Goal: Task Accomplishment & Management: Manage account settings

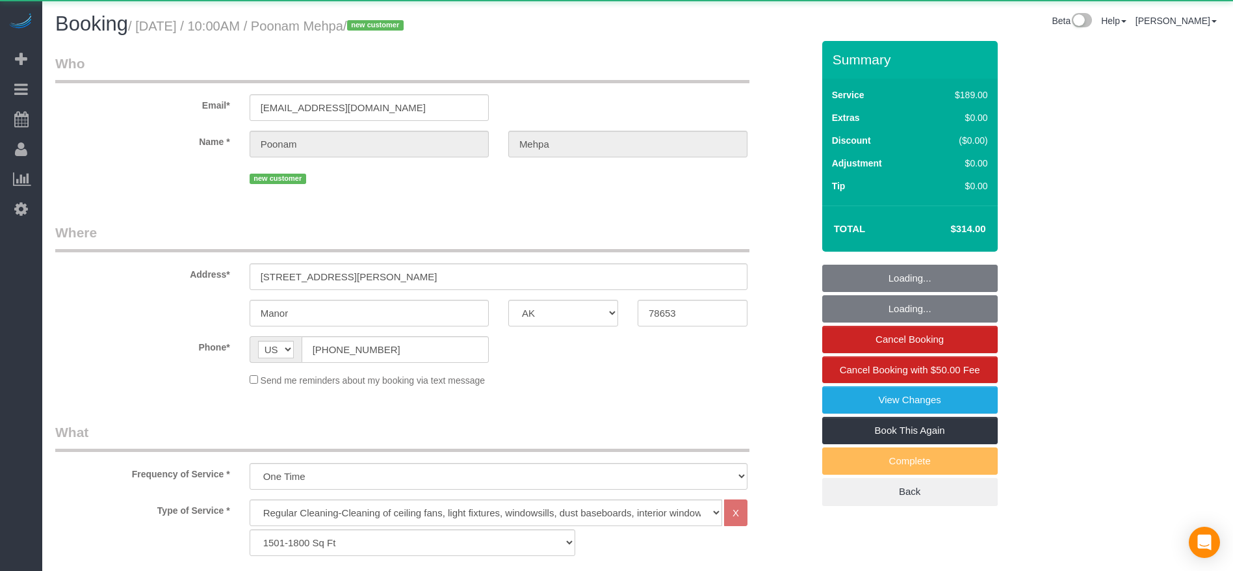
select select "[GEOGRAPHIC_DATA]"
select select "3"
select select "object:1358"
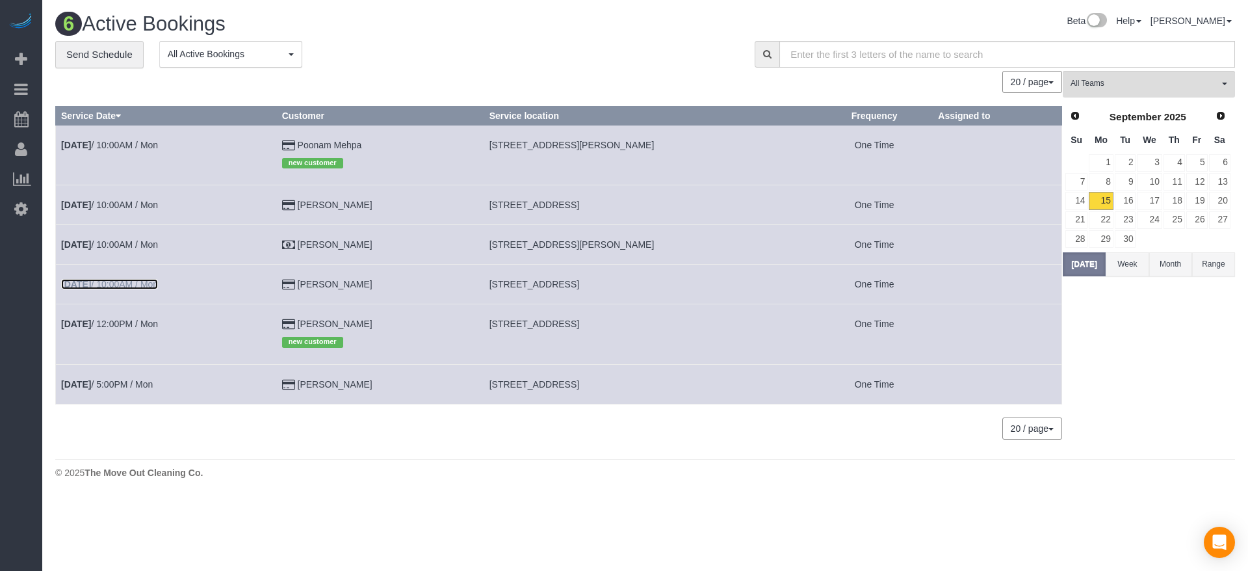
click at [150, 286] on link "[DATE] 10:00AM / Mon" at bounding box center [109, 284] width 97 height 10
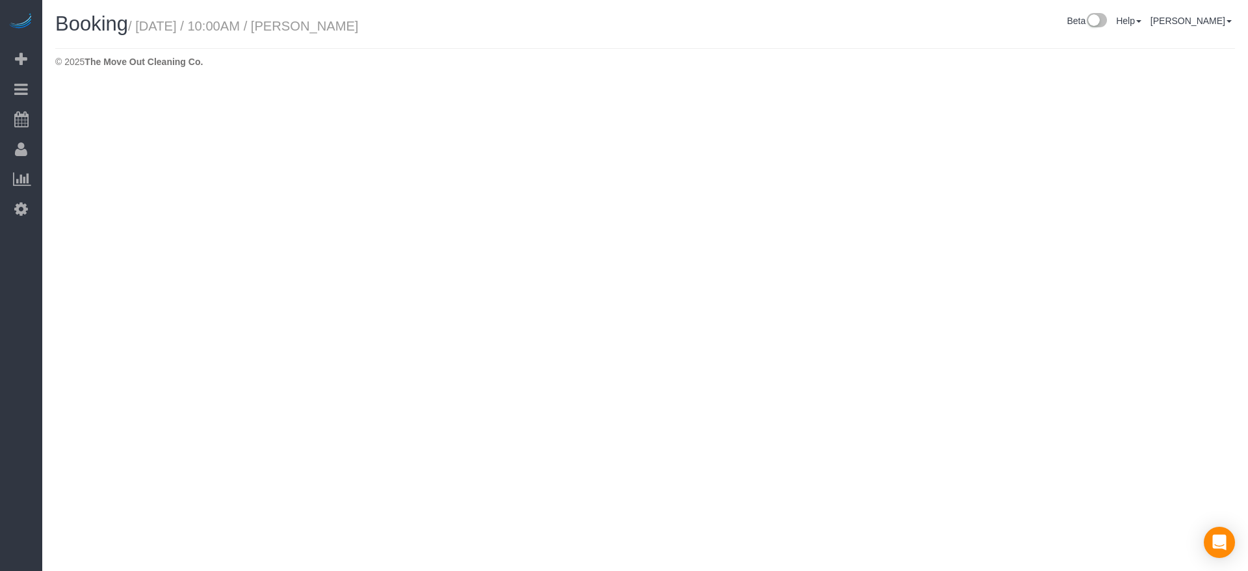
select select "[GEOGRAPHIC_DATA]"
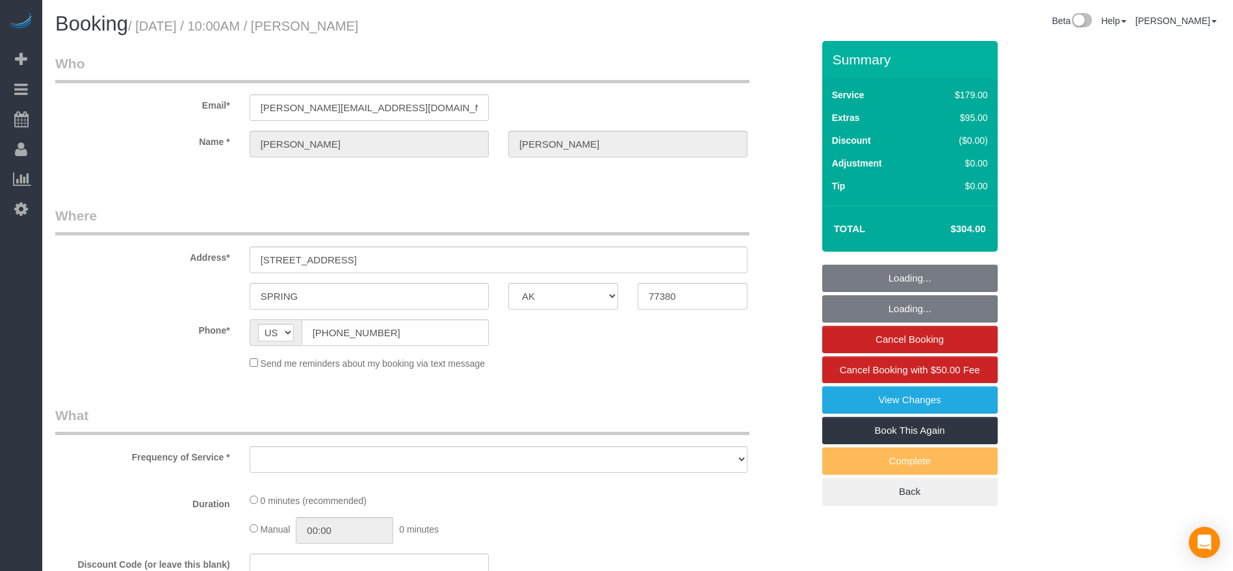
select select "object:1817"
select select "string:fspay-5f9d37c2-99f9-42c9-a91e-ba06f310703a"
select select "3"
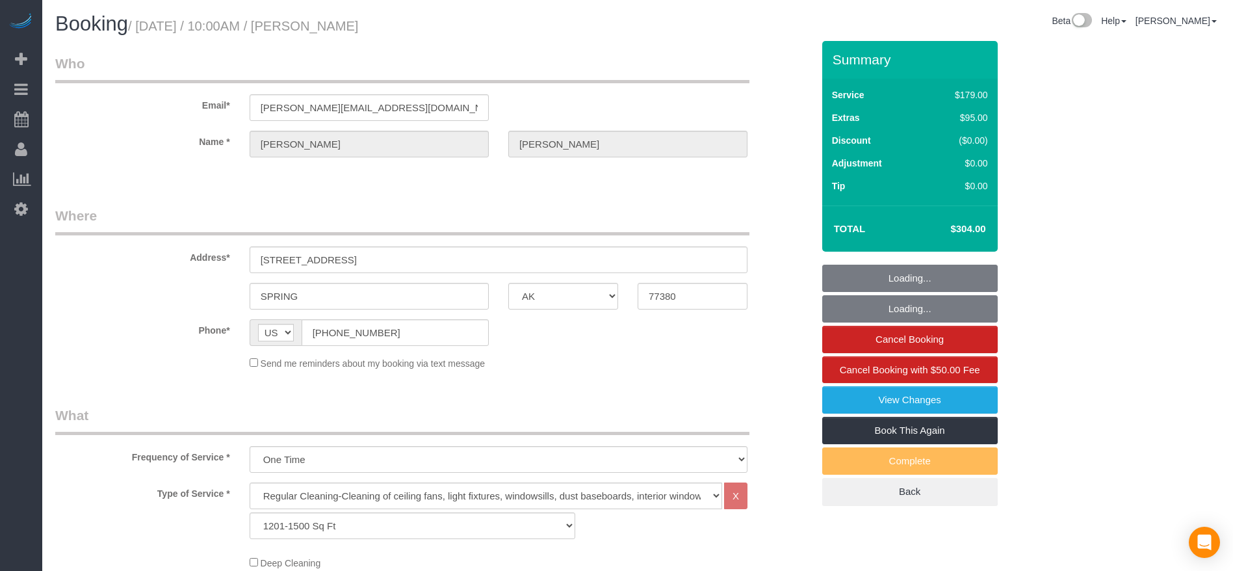
select select "object:1904"
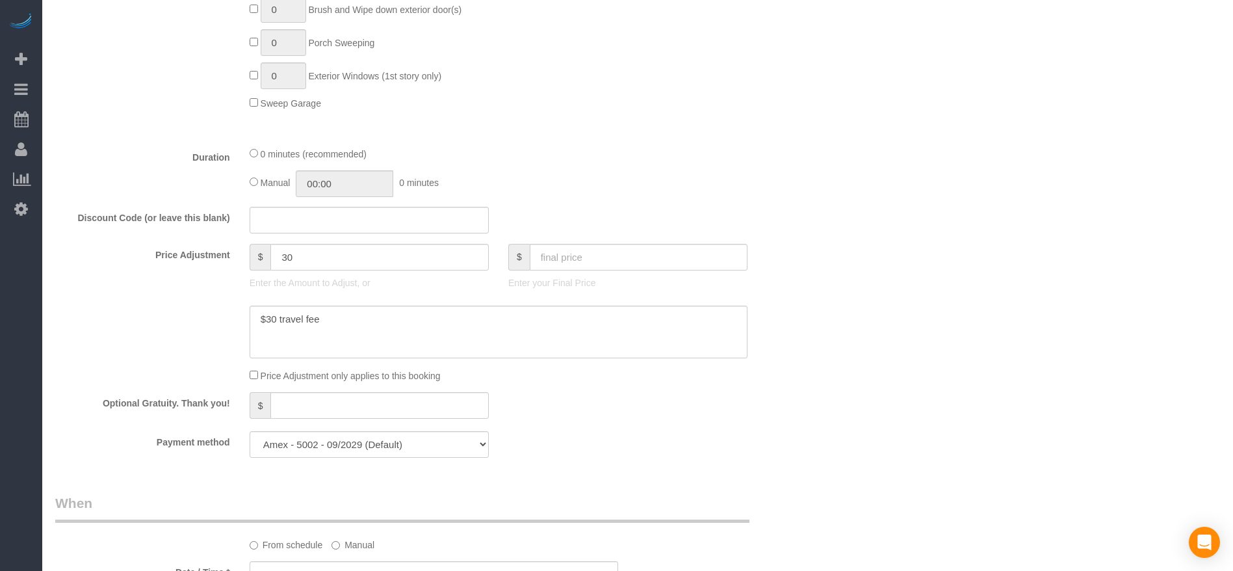
scroll to position [975, 0]
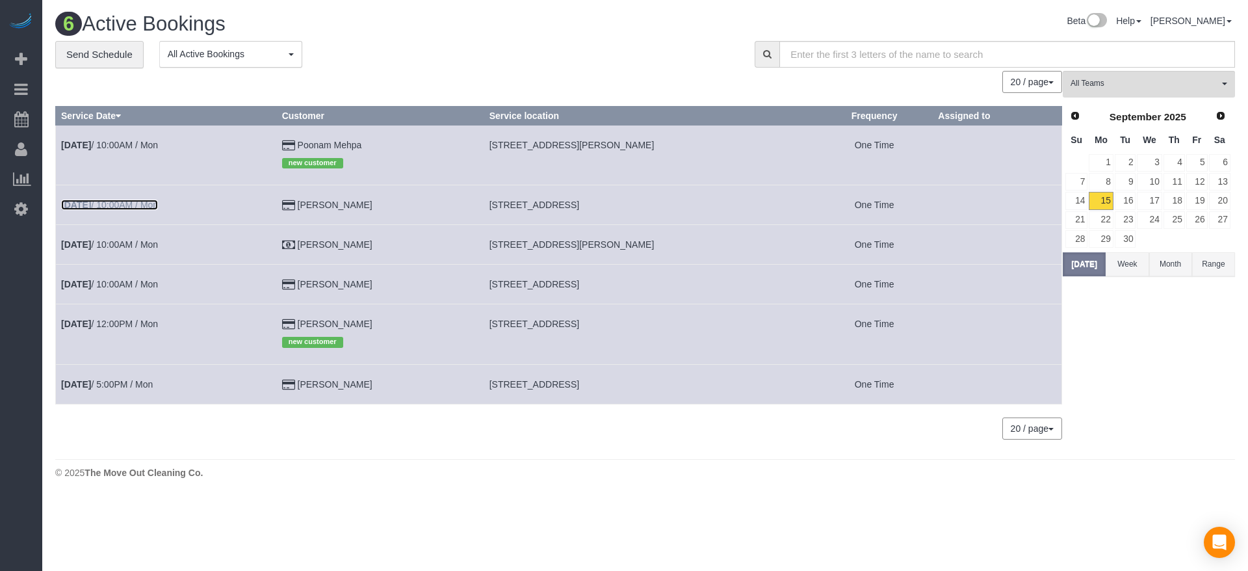
click at [120, 200] on link "[DATE] 10:00AM / Mon" at bounding box center [109, 205] width 97 height 10
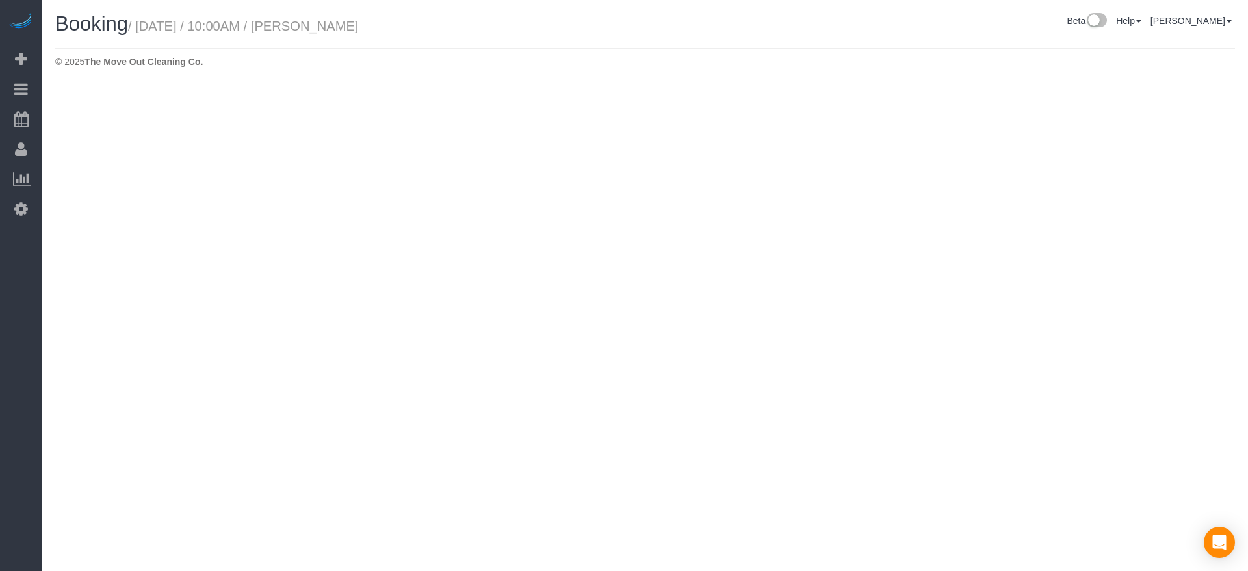
select select "[GEOGRAPHIC_DATA]"
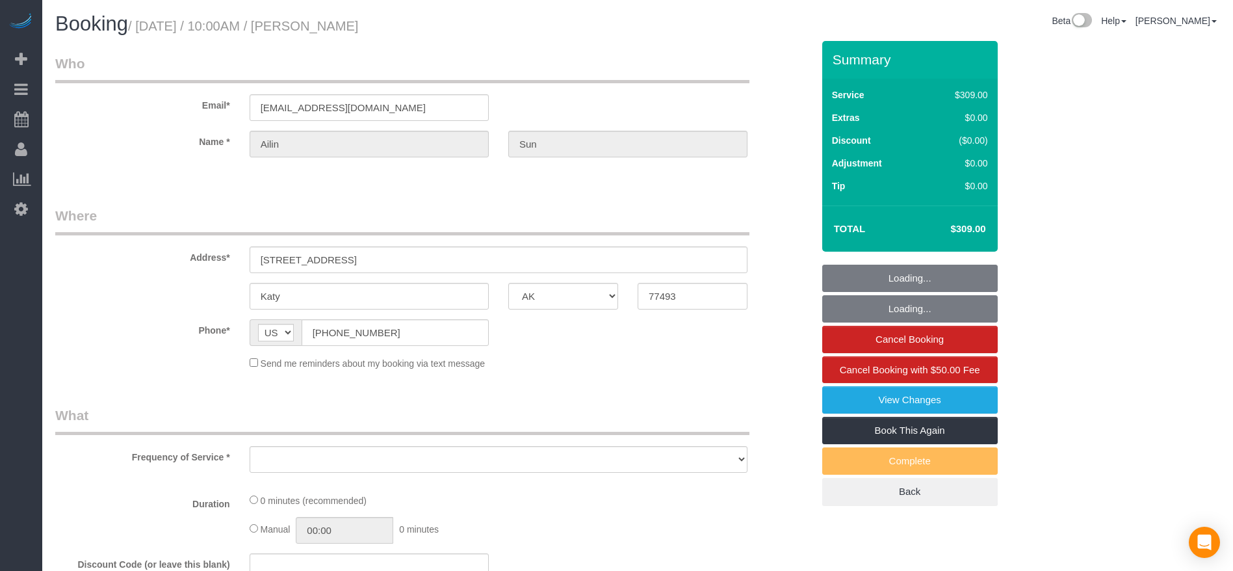
select select "object:2363"
select select "string:fspay-451ee181-e932-4d8d-9e3f-430176062e31"
select select "3"
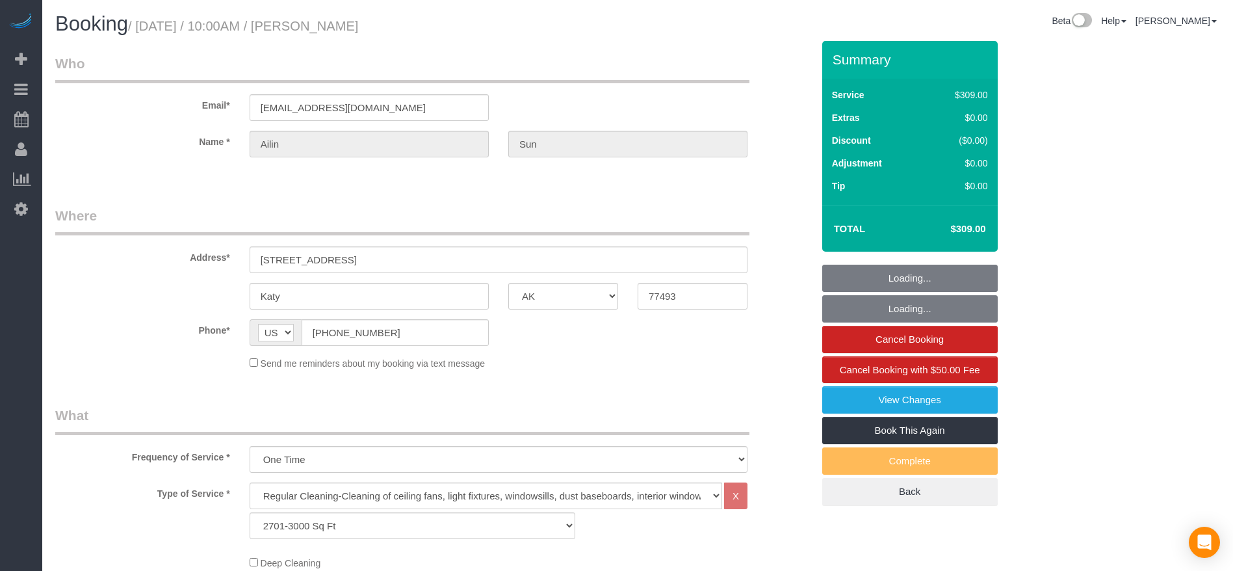
select select "object:2450"
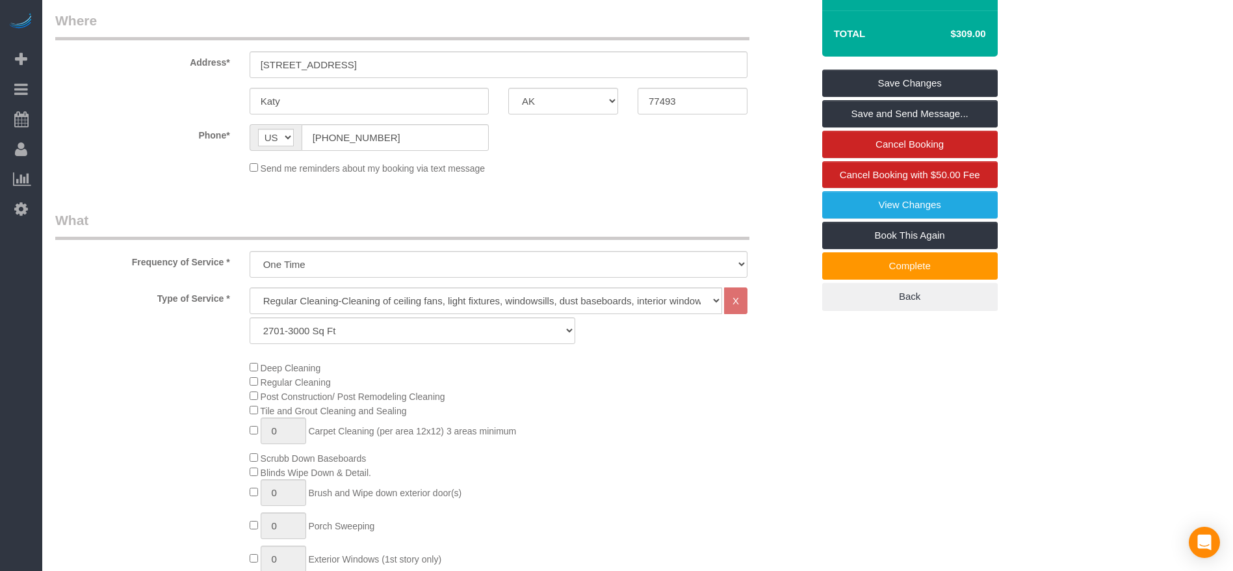
scroll to position [98, 0]
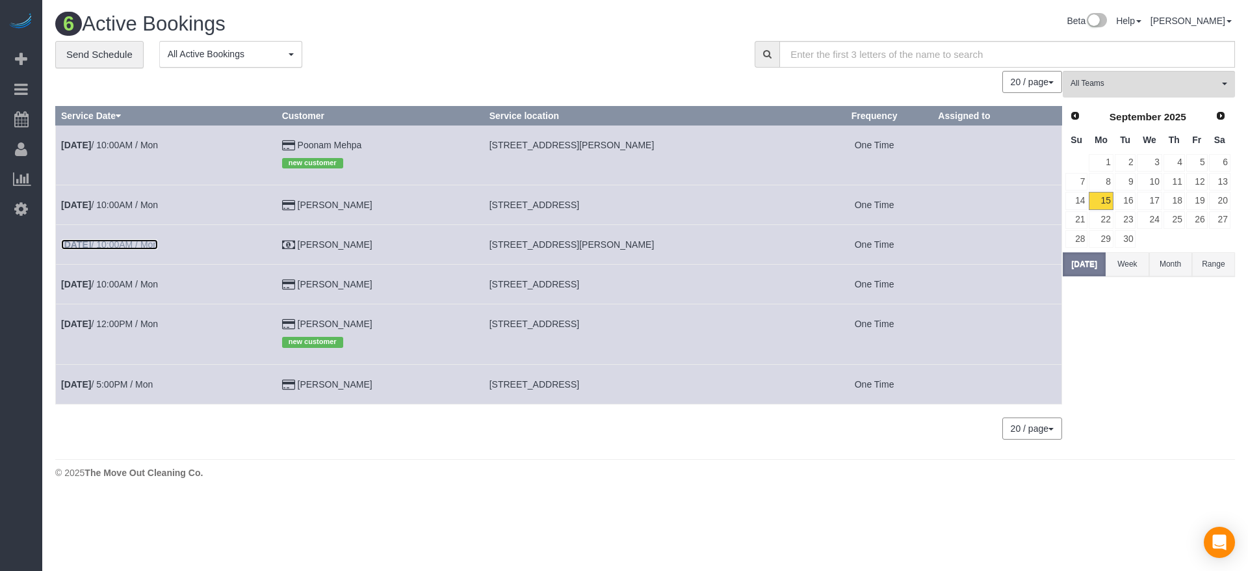
click at [137, 241] on link "[DATE] 10:00AM / Mon" at bounding box center [109, 244] width 97 height 10
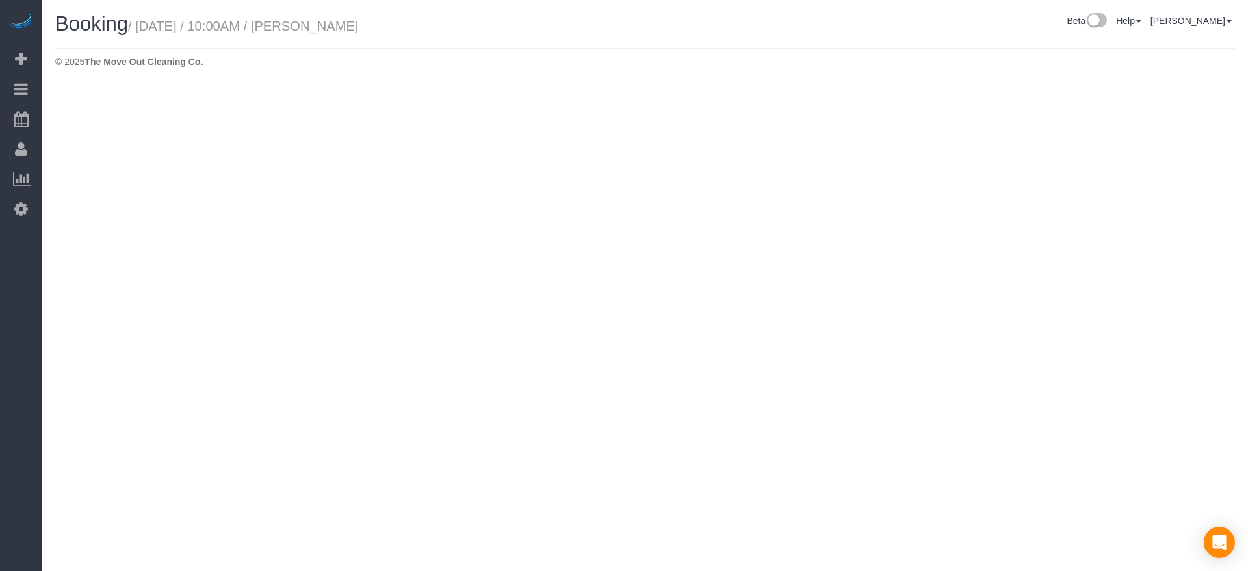
select select "[GEOGRAPHIC_DATA]"
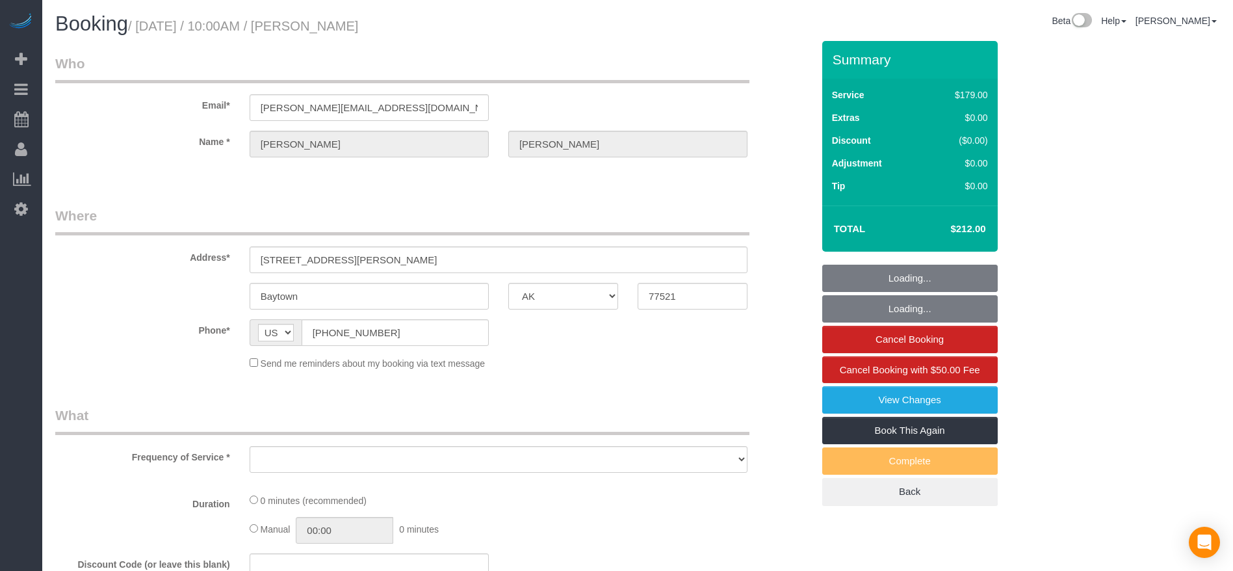
select select "3"
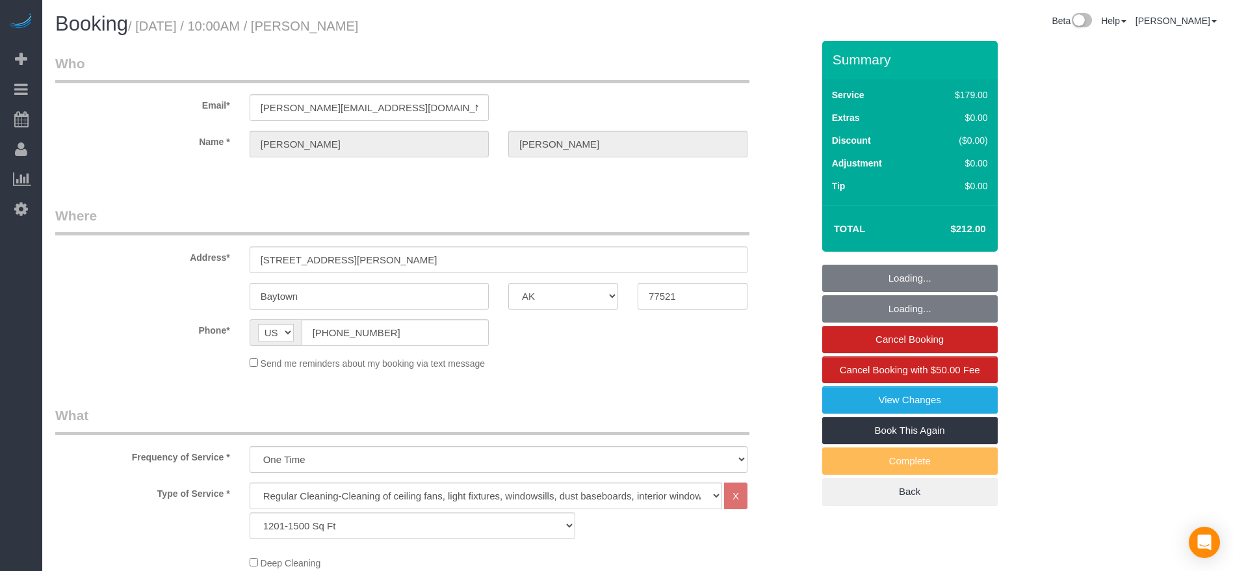
select select "object:2985"
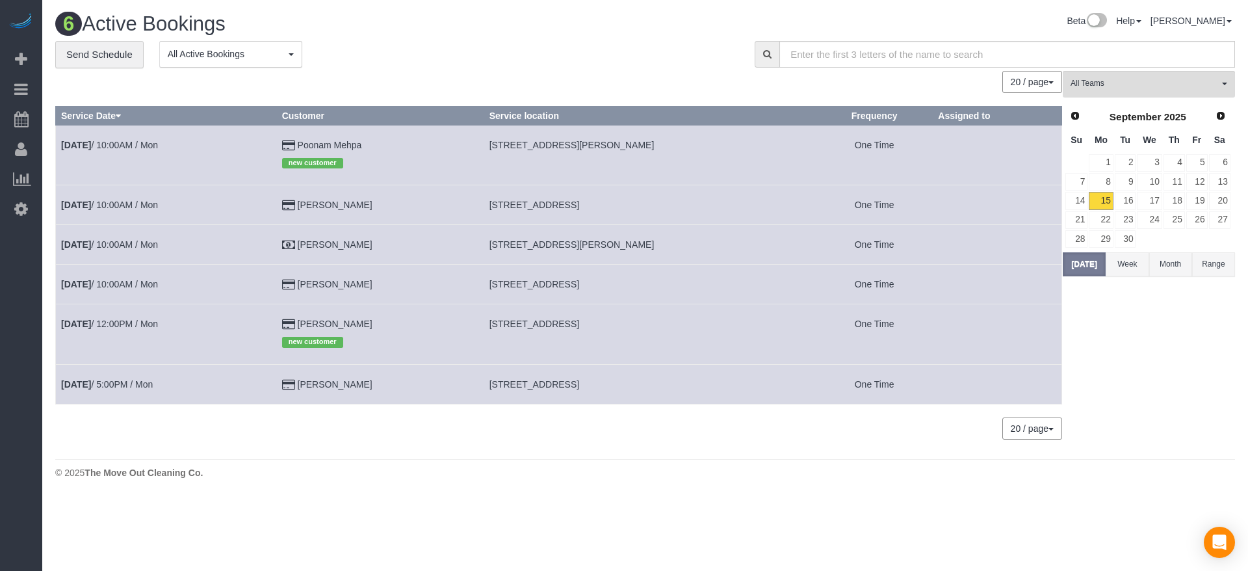
drag, startPoint x: 486, startPoint y: 381, endPoint x: 588, endPoint y: 387, distance: 102.9
click at [588, 387] on tr "[DATE] 5:00PM / Mon [PERSON_NAME] [STREET_ADDRESS] One Time" at bounding box center [559, 384] width 1006 height 40
copy tr "[STREET_ADDRESS],,"
click at [131, 382] on link "[DATE] 5:00PM / Mon" at bounding box center [107, 384] width 92 height 10
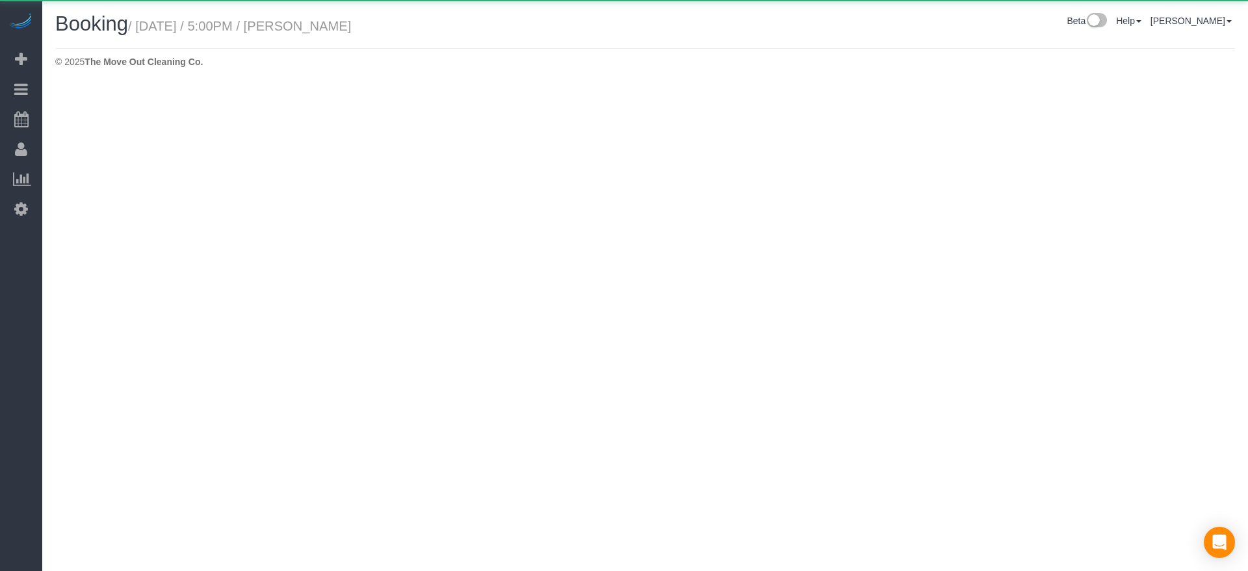
select select "[GEOGRAPHIC_DATA]"
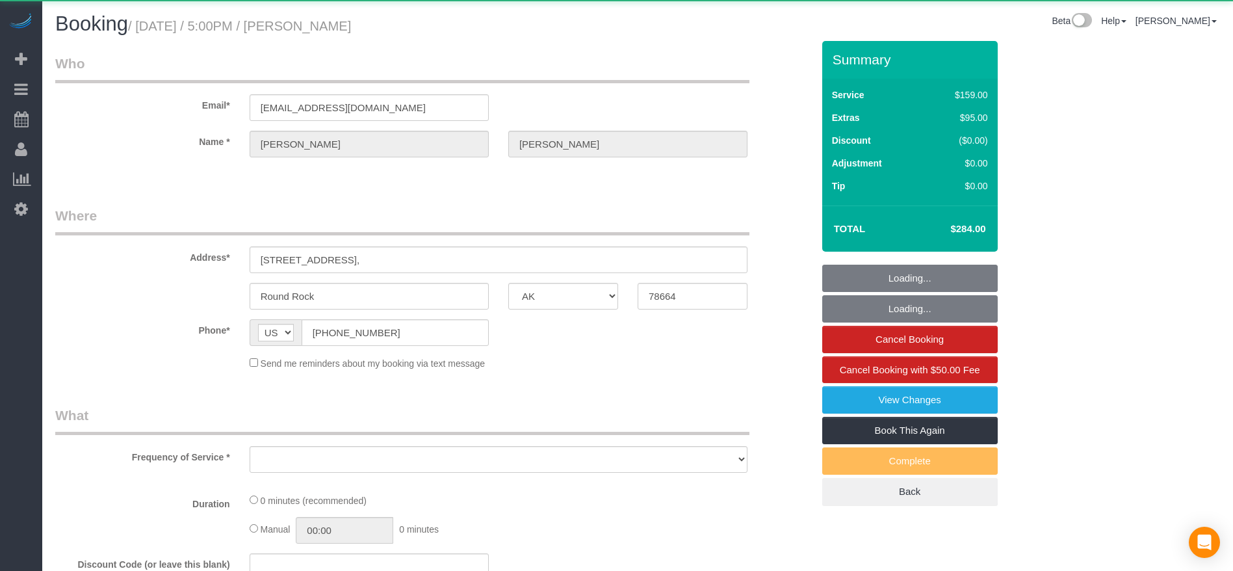
select select "string:fspay-c5861c44-40ec-410f-bcc3-72b633a4d535"
select select "object:3458"
select select "3"
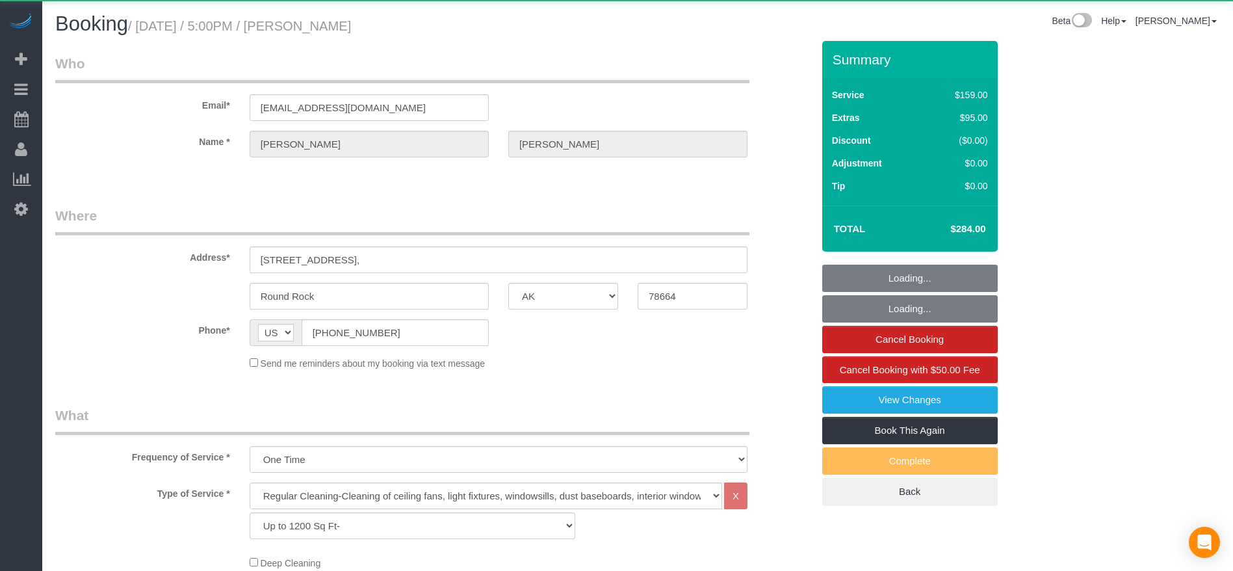
select select "object:3528"
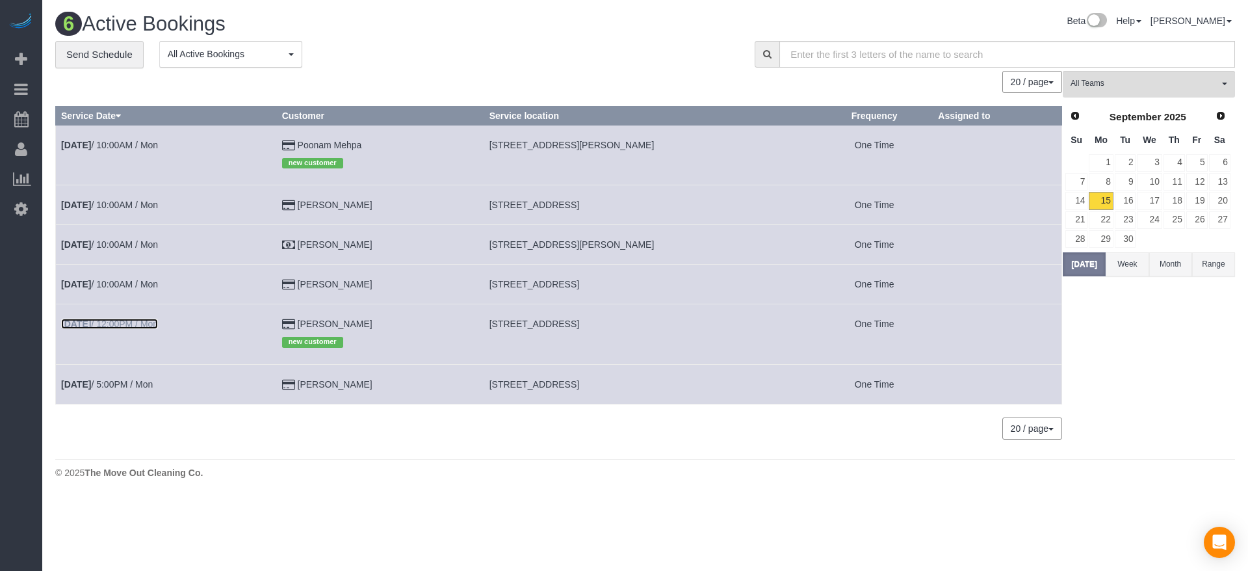
click at [158, 320] on link "[DATE] 12:00PM / Mon" at bounding box center [109, 324] width 97 height 10
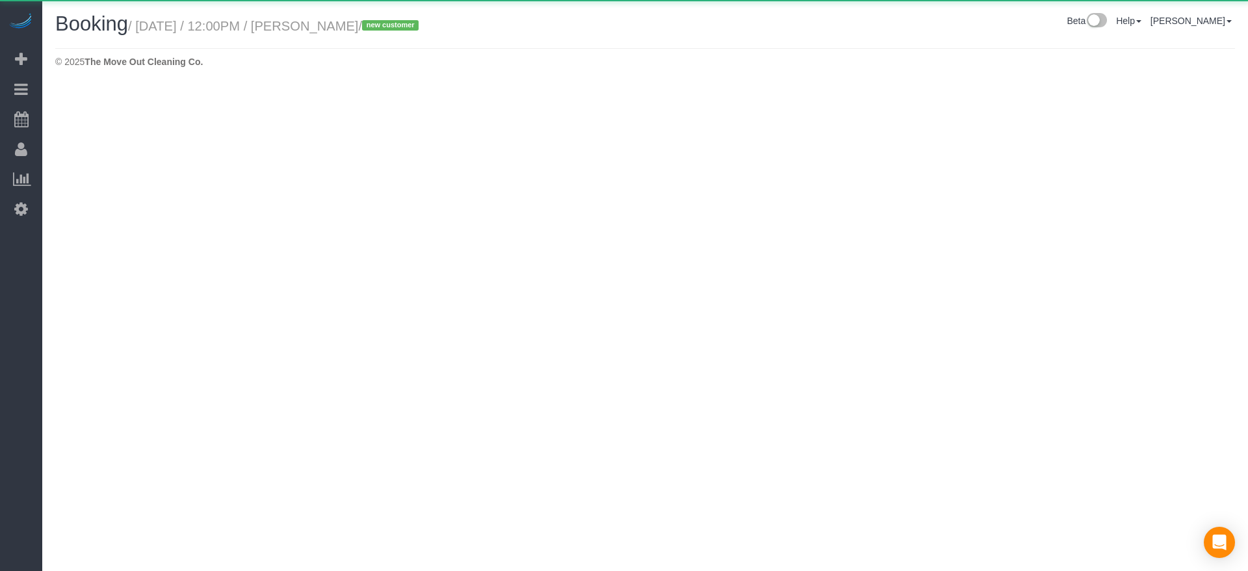
select select "[GEOGRAPHIC_DATA]"
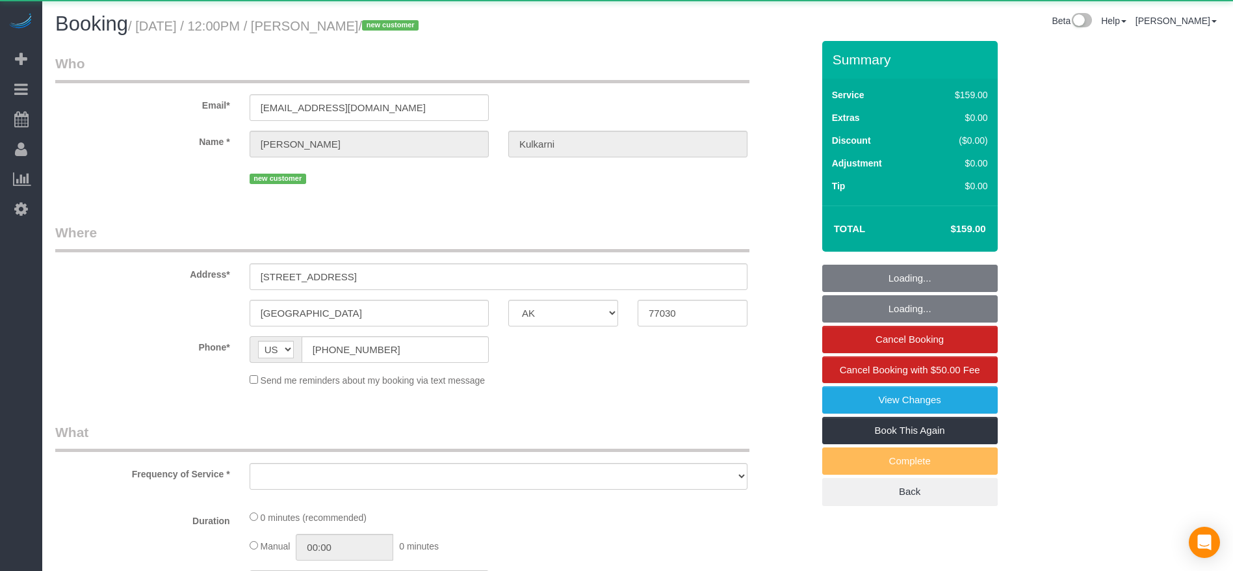
select select "object:4054"
select select "string:fspay-0531af8e-e340-4387-84a6-bf9c254dc6a6"
select select "3"
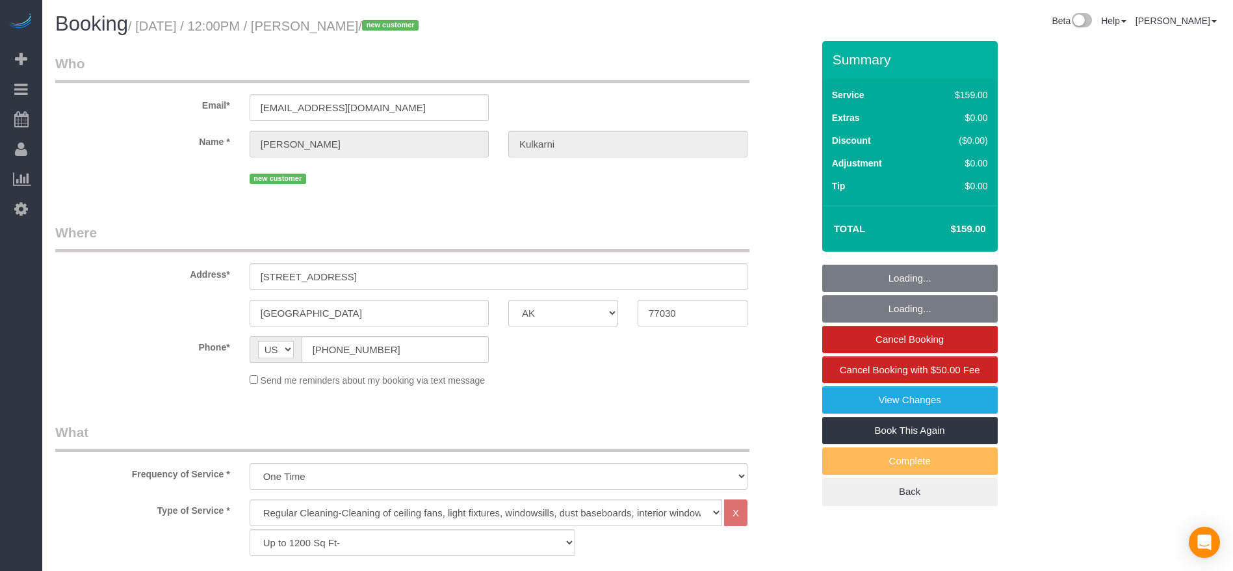
select select "object:4080"
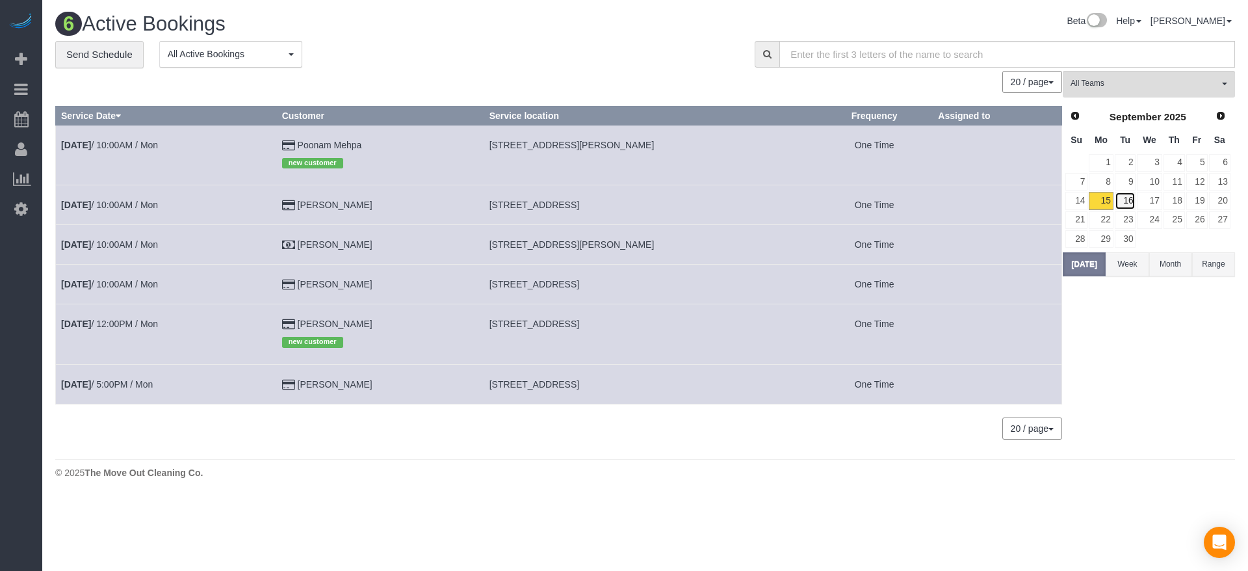
click at [1128, 201] on link "16" at bounding box center [1125, 201] width 21 height 18
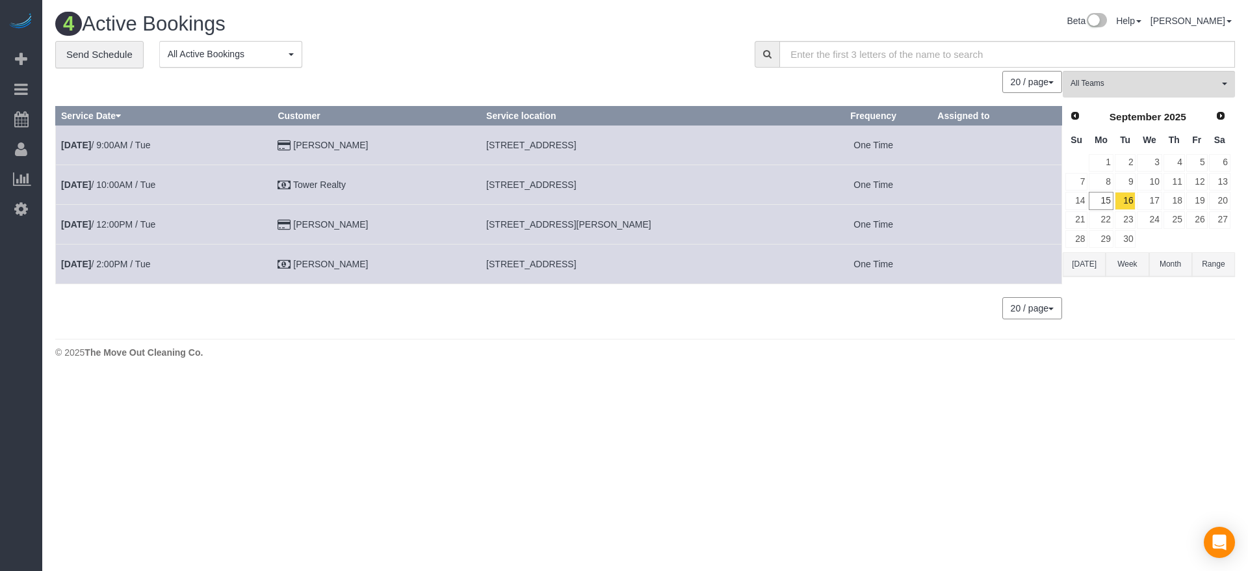
drag, startPoint x: 510, startPoint y: 144, endPoint x: 619, endPoint y: 143, distance: 109.9
click at [576, 143] on span "[STREET_ADDRESS]" at bounding box center [531, 145] width 90 height 10
copy span "[STREET_ADDRESS]"
drag, startPoint x: 510, startPoint y: 182, endPoint x: 589, endPoint y: 185, distance: 79.3
click at [576, 185] on span "[STREET_ADDRESS]" at bounding box center [531, 184] width 90 height 10
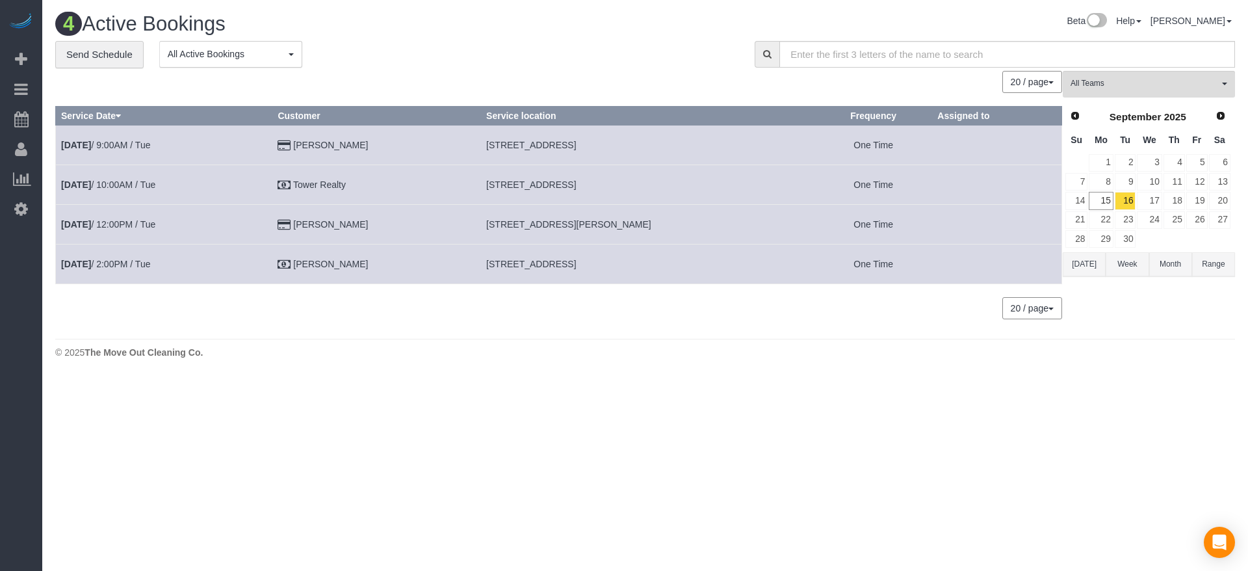
copy span "[STREET_ADDRESS]"
drag, startPoint x: 508, startPoint y: 222, endPoint x: 566, endPoint y: 228, distance: 58.1
click at [566, 228] on td "[STREET_ADDRESS][PERSON_NAME]" at bounding box center [648, 224] width 334 height 40
copy span "[STREET_ADDRESS][PERSON_NAME]"
click at [137, 263] on link "[DATE] 2:00PM / Tue" at bounding box center [105, 264] width 89 height 10
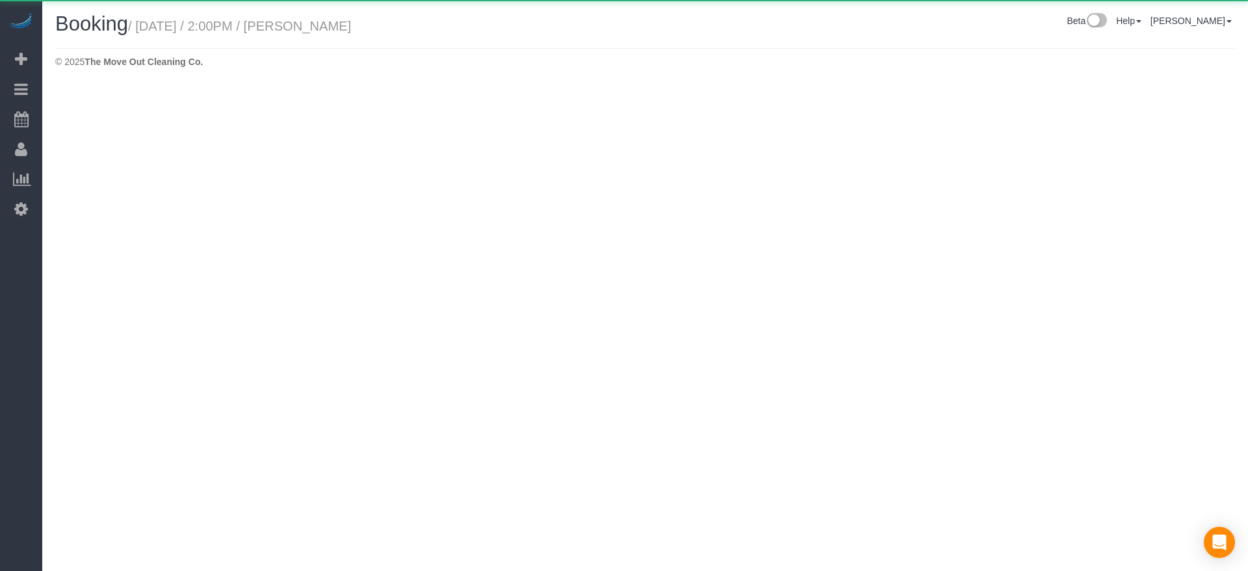
select select "[GEOGRAPHIC_DATA]"
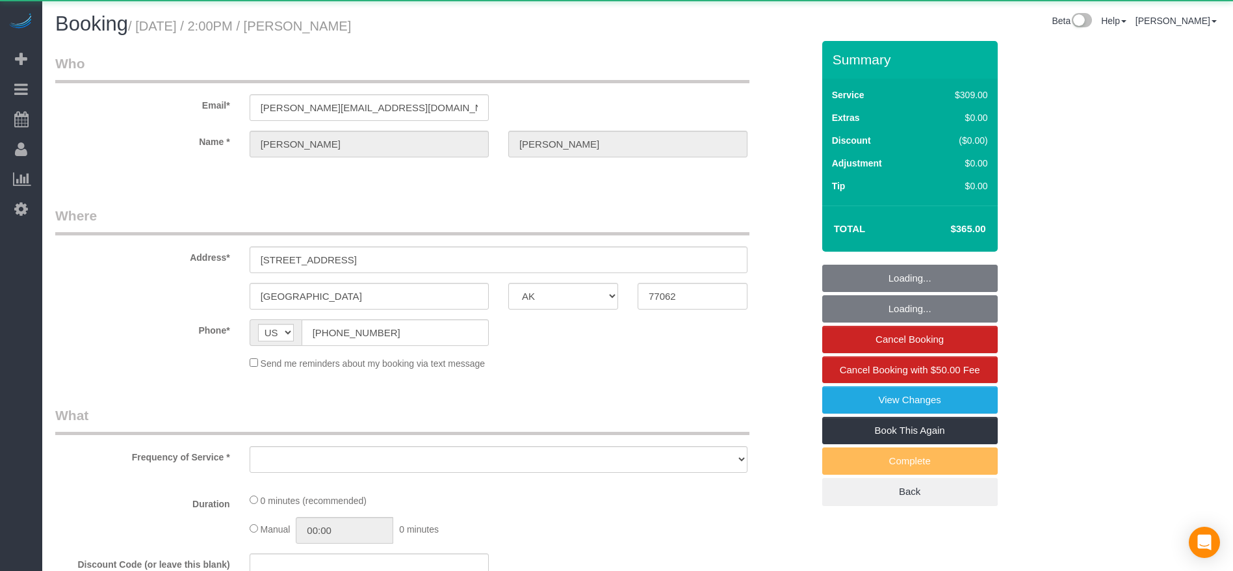
select select "object:4649"
select select "3"
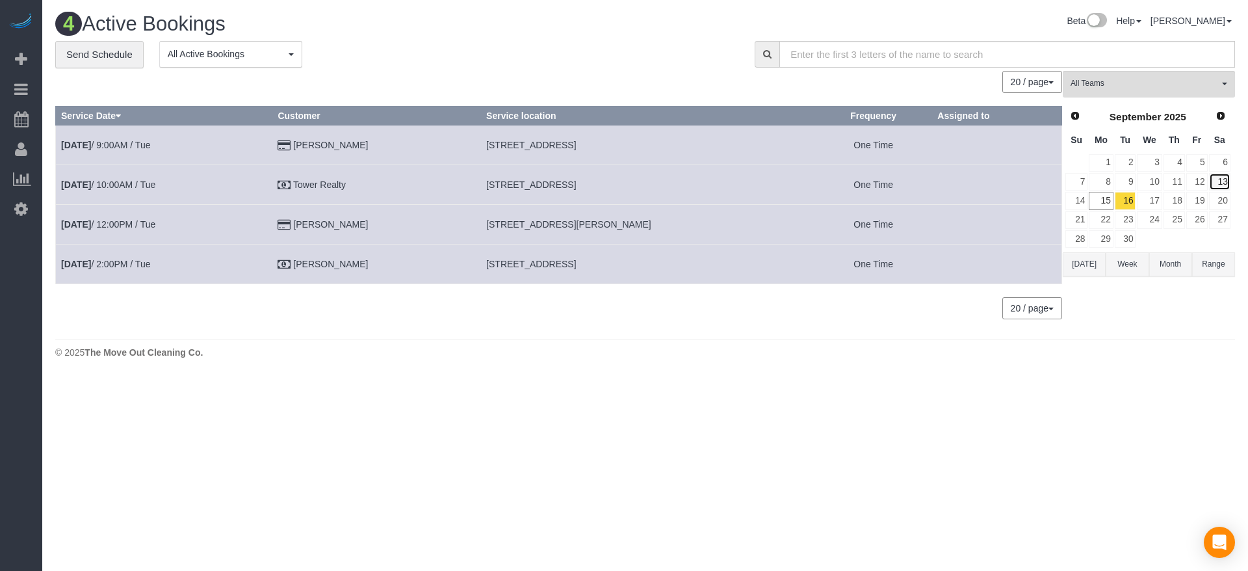
click at [1221, 177] on link "13" at bounding box center [1219, 182] width 21 height 18
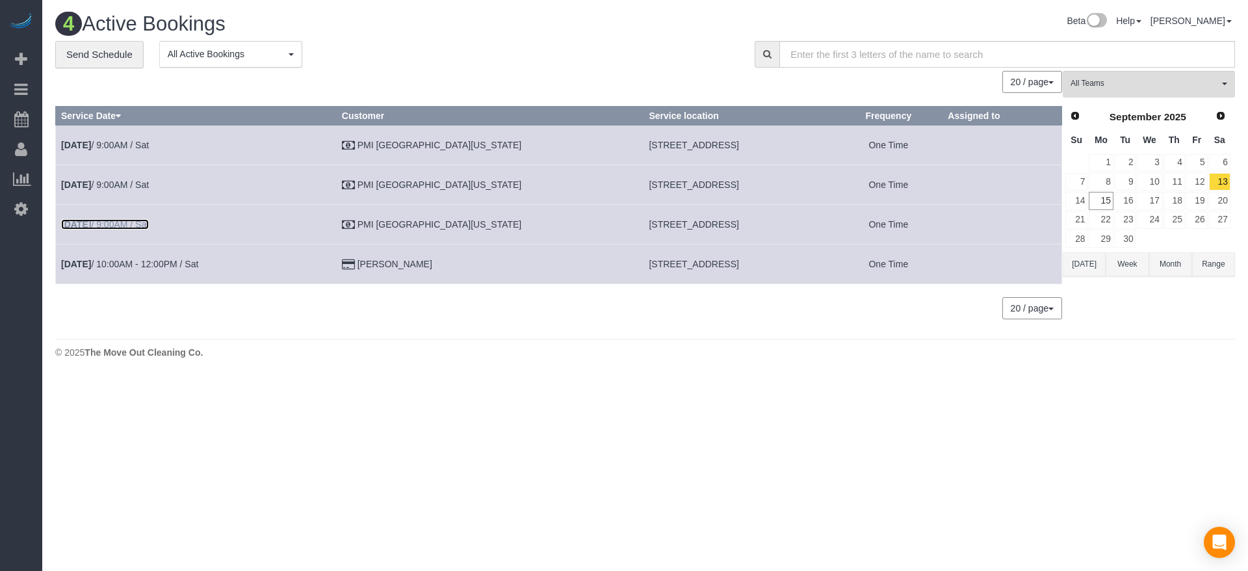
click at [120, 227] on link "[DATE] 9:00AM / Sat" at bounding box center [105, 224] width 88 height 10
